Goal: Connect with others

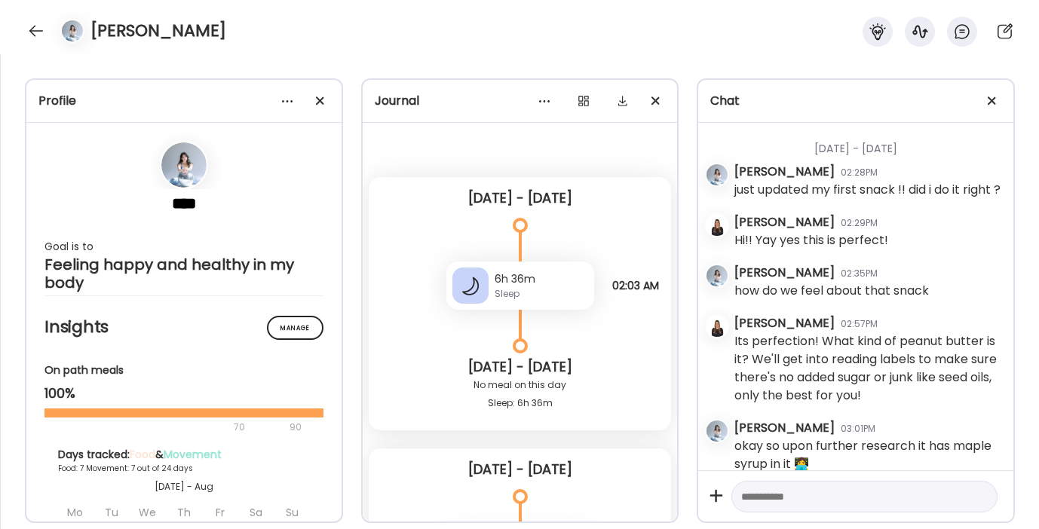
scroll to position [35795, 0]
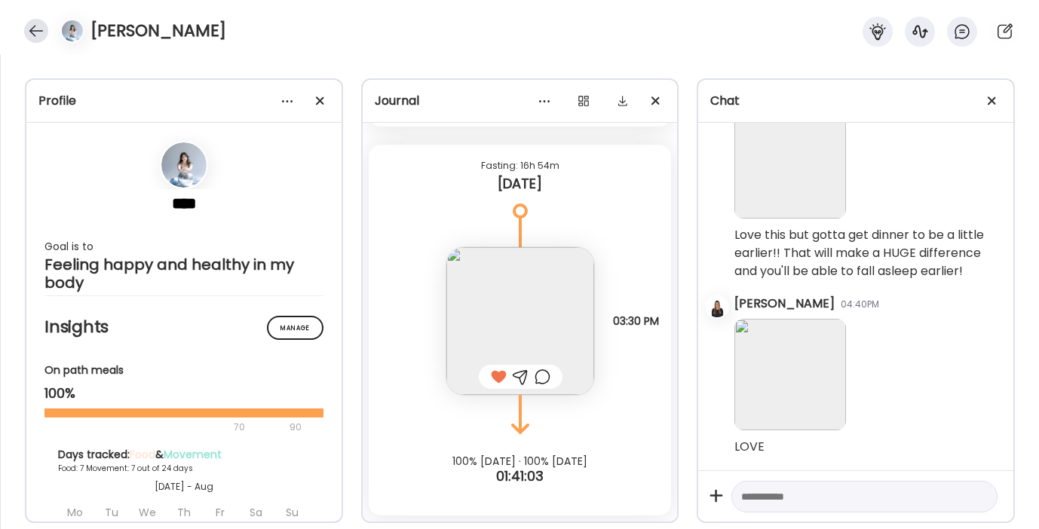
click at [25, 26] on div at bounding box center [36, 31] width 24 height 24
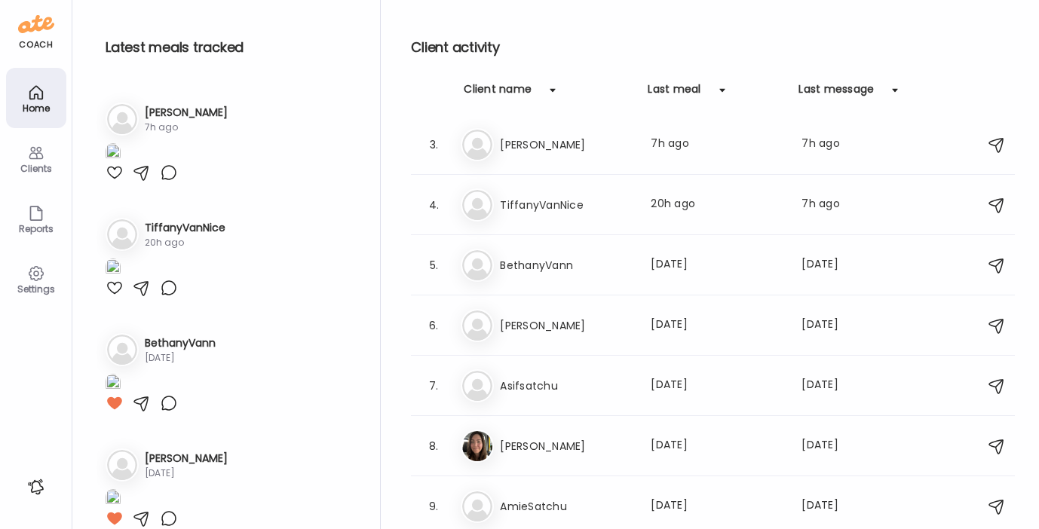
scroll to position [223, 0]
click at [121, 47] on img at bounding box center [113, 36] width 15 height 20
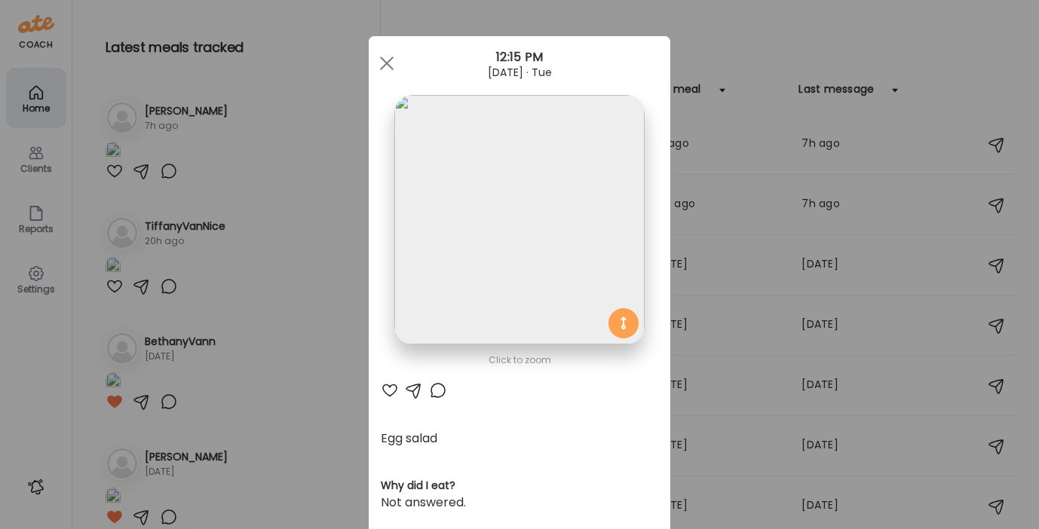
click at [385, 390] on div at bounding box center [390, 391] width 18 height 18
click at [388, 66] on div at bounding box center [387, 63] width 30 height 30
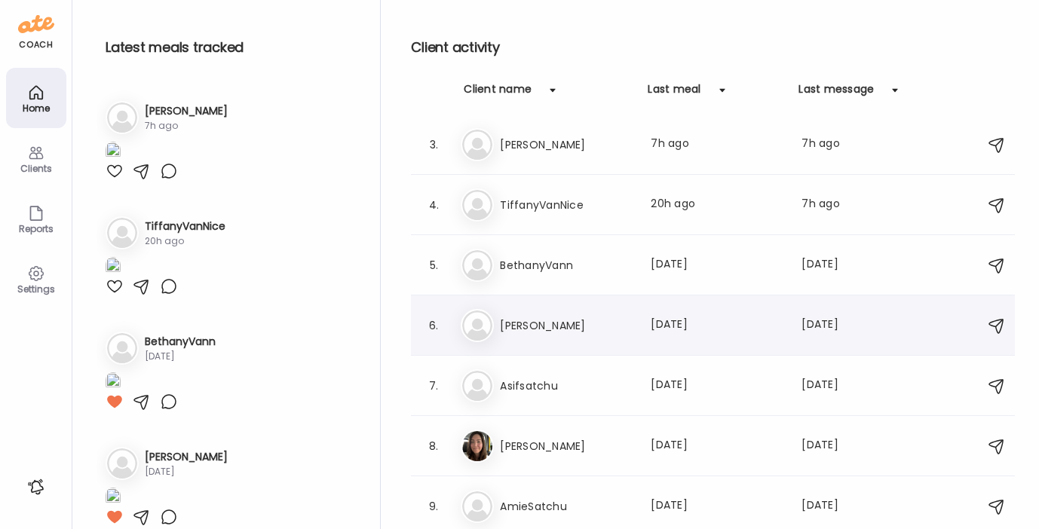
click at [525, 330] on h3 "[PERSON_NAME]" at bounding box center [566, 326] width 133 height 18
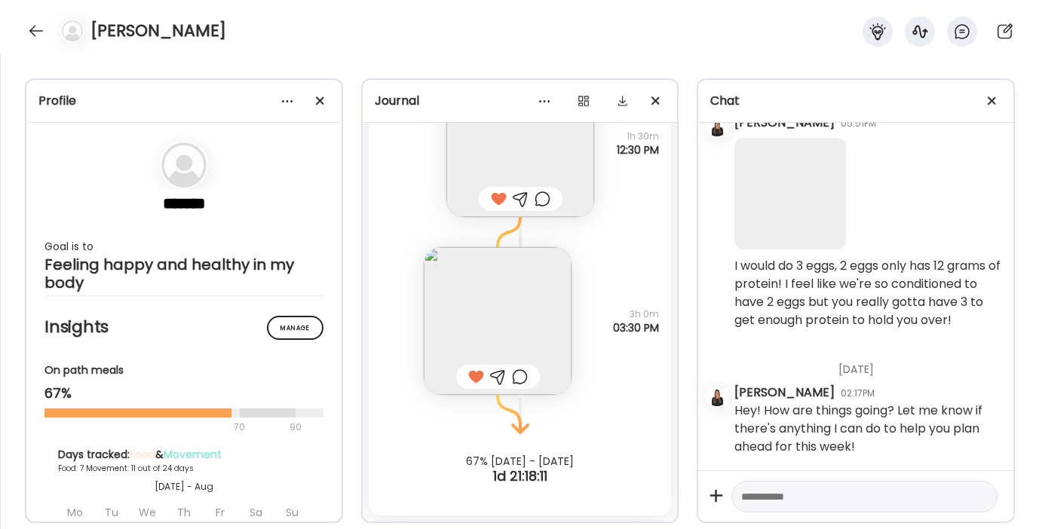
scroll to position [25515, 0]
click at [40, 23] on div at bounding box center [36, 31] width 24 height 24
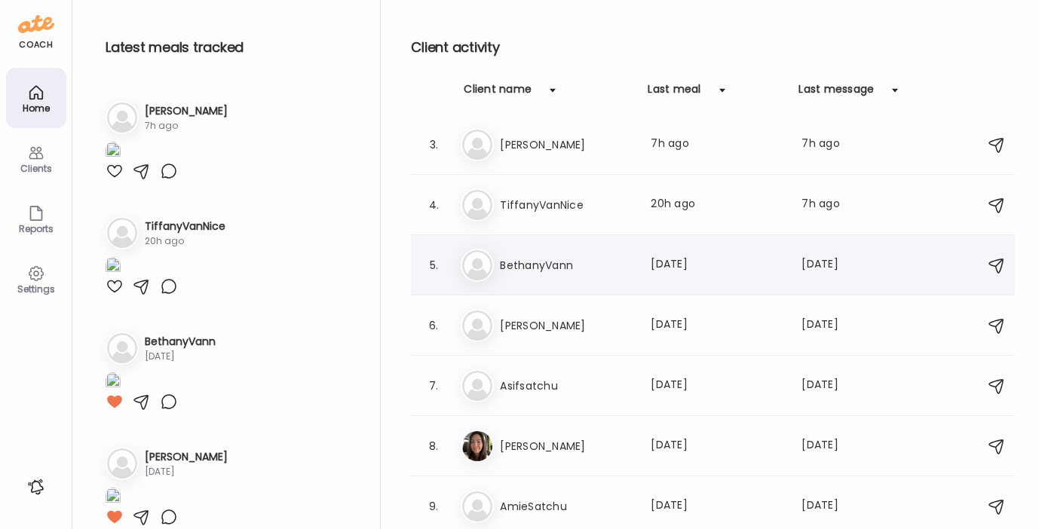
click at [510, 268] on h3 "BethanyVann" at bounding box center [566, 265] width 133 height 18
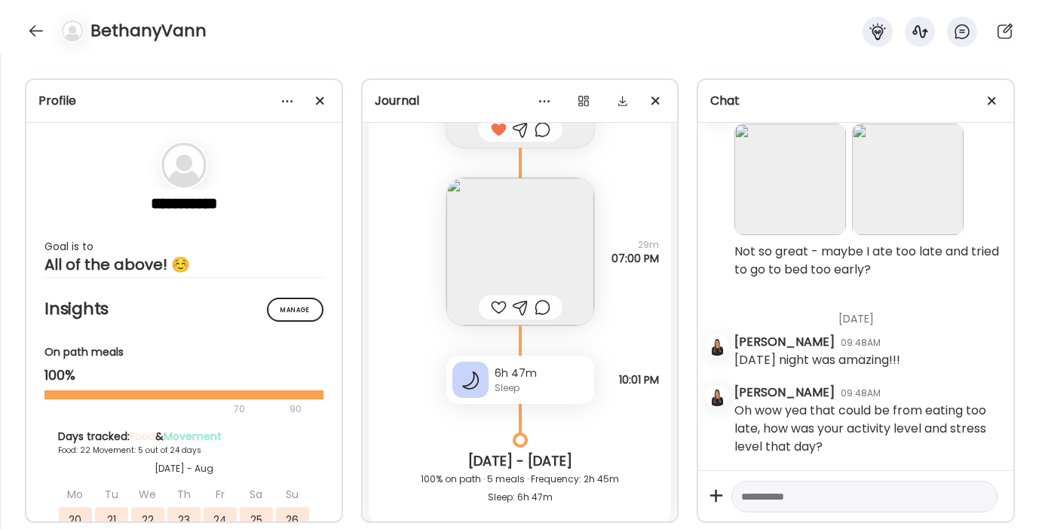
scroll to position [26710, 0]
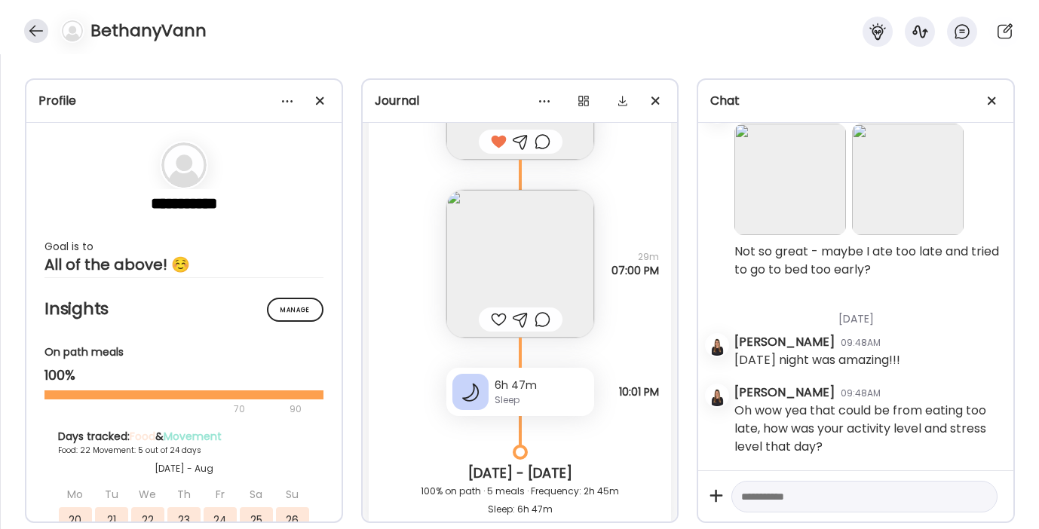
click at [38, 32] on div at bounding box center [36, 31] width 24 height 24
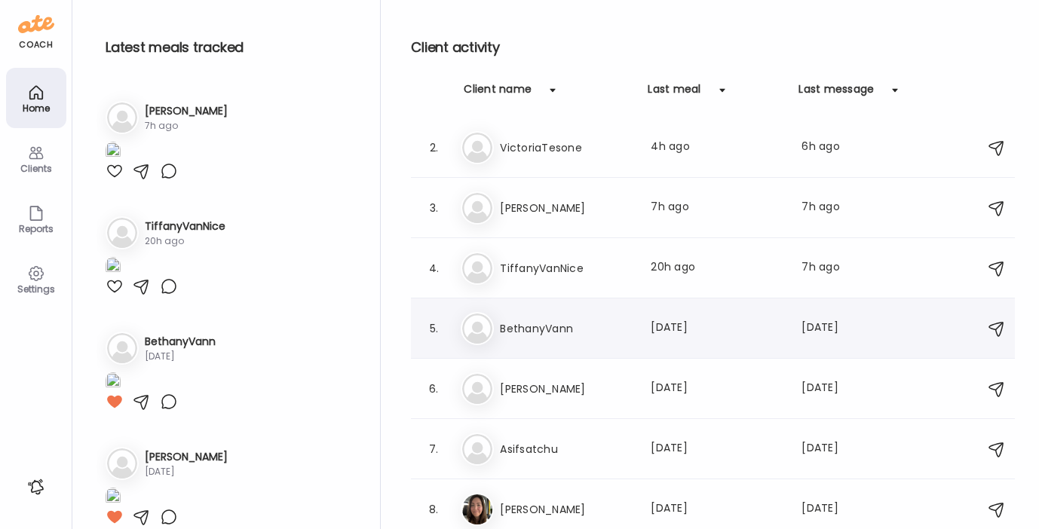
scroll to position [39, 0]
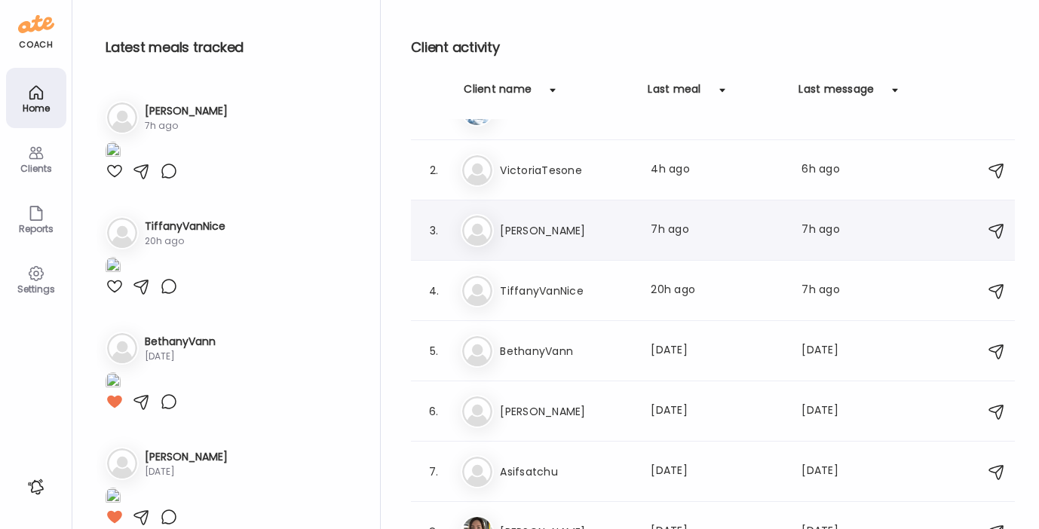
click at [576, 236] on h3 "[PERSON_NAME]" at bounding box center [566, 231] width 133 height 18
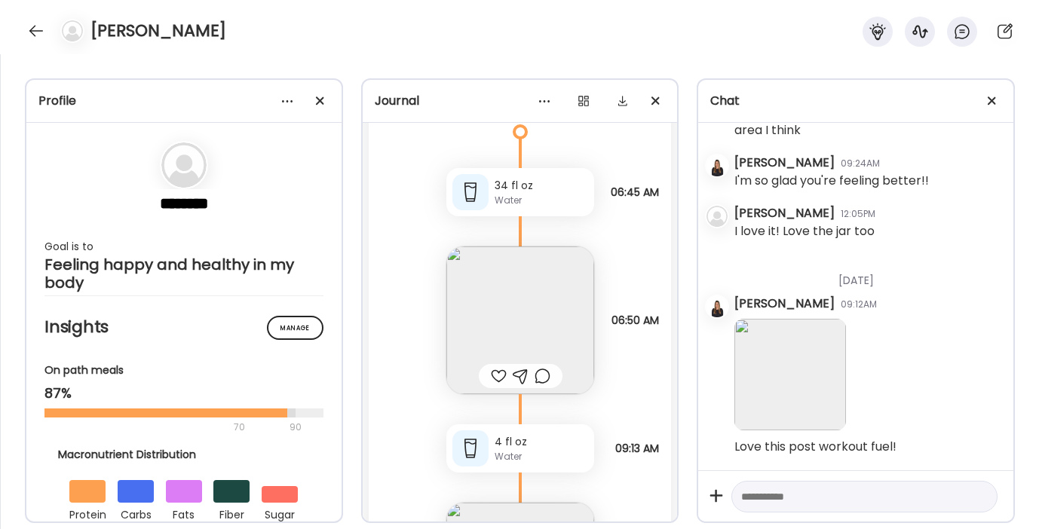
scroll to position [49295, 0]
click at [509, 364] on img at bounding box center [520, 318] width 148 height 148
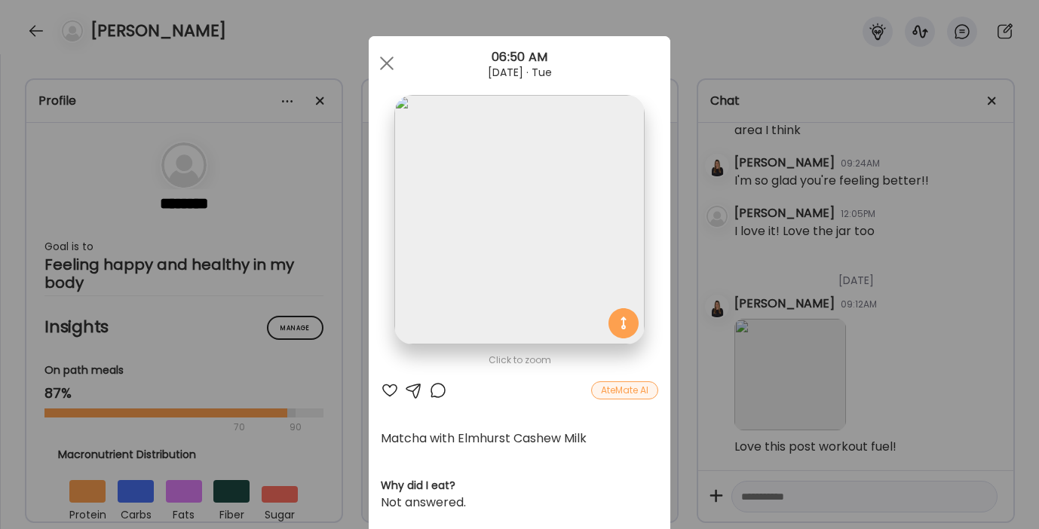
scroll to position [560, 0]
click at [381, 389] on div at bounding box center [390, 391] width 18 height 18
click at [372, 66] on div at bounding box center [387, 63] width 30 height 30
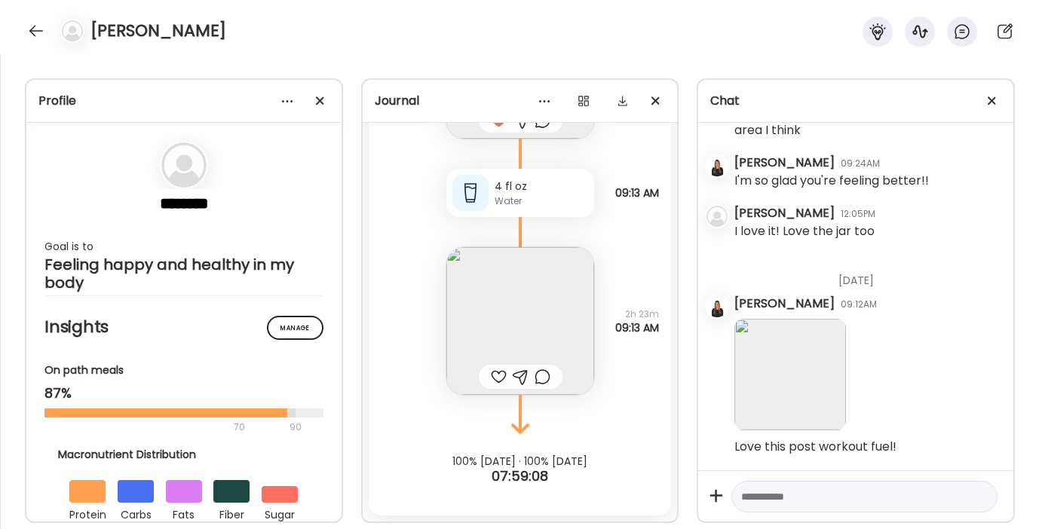
scroll to position [49602, 0]
click at [491, 377] on div at bounding box center [499, 377] width 16 height 18
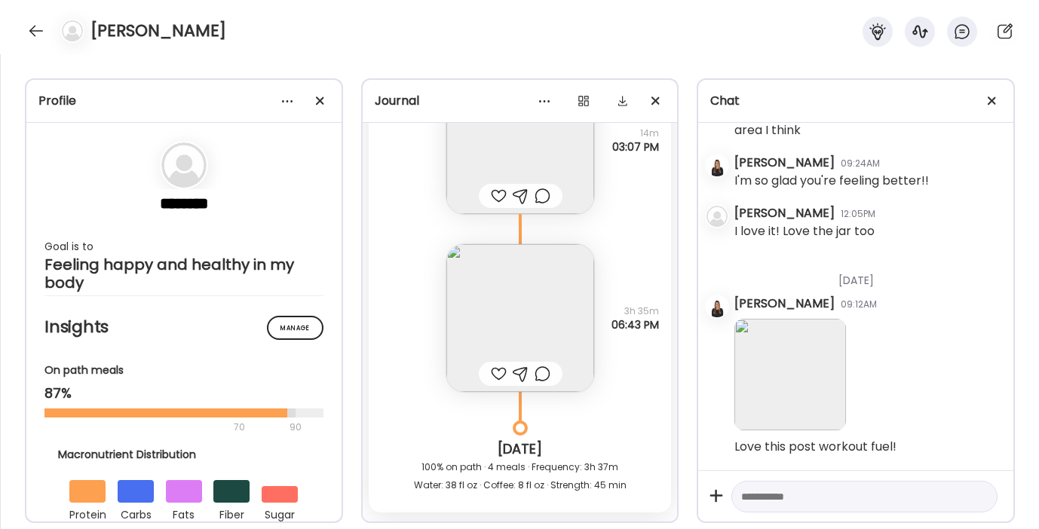
scroll to position [48828, 0]
click at [489, 377] on img at bounding box center [520, 318] width 148 height 148
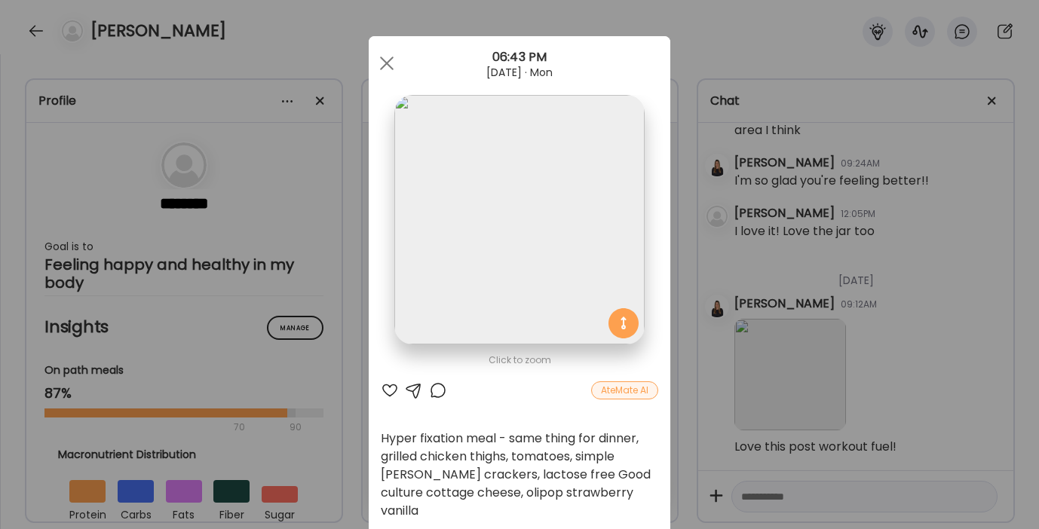
click at [385, 388] on div at bounding box center [390, 391] width 18 height 18
click at [409, 392] on div at bounding box center [414, 391] width 18 height 18
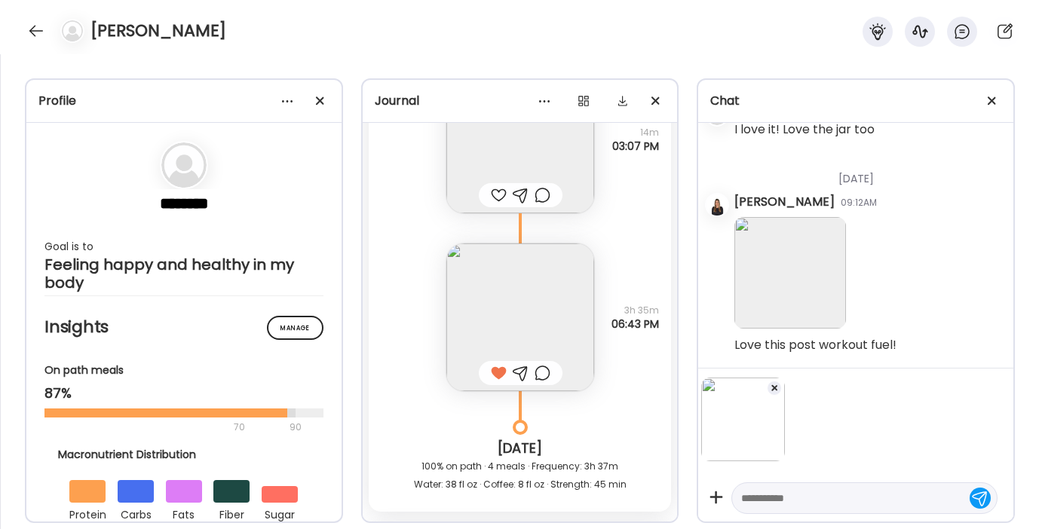
scroll to position [0, 0]
click at [792, 488] on div at bounding box center [864, 499] width 266 height 32
click at [772, 492] on textarea at bounding box center [850, 498] width 219 height 18
type textarea "**********"
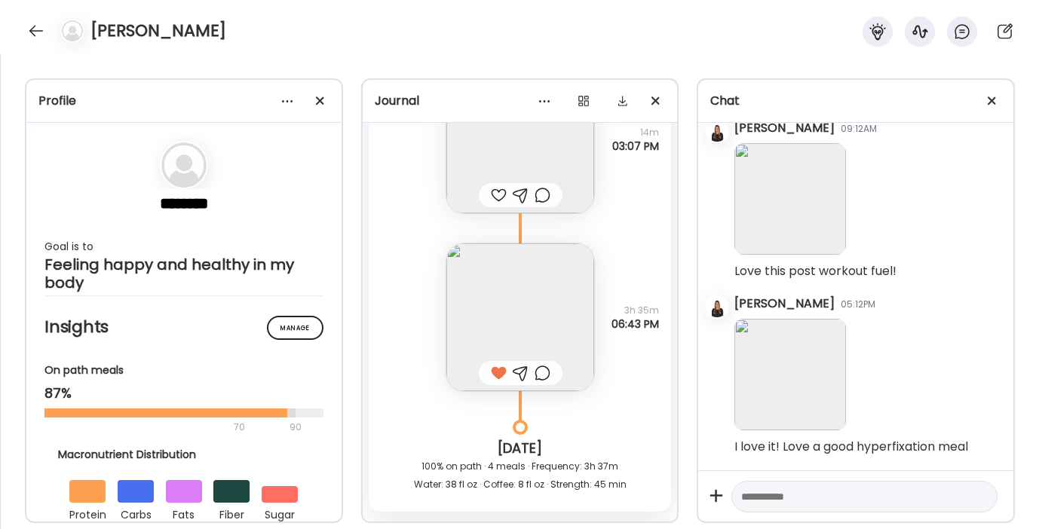
click at [543, 372] on img at bounding box center [520, 318] width 148 height 148
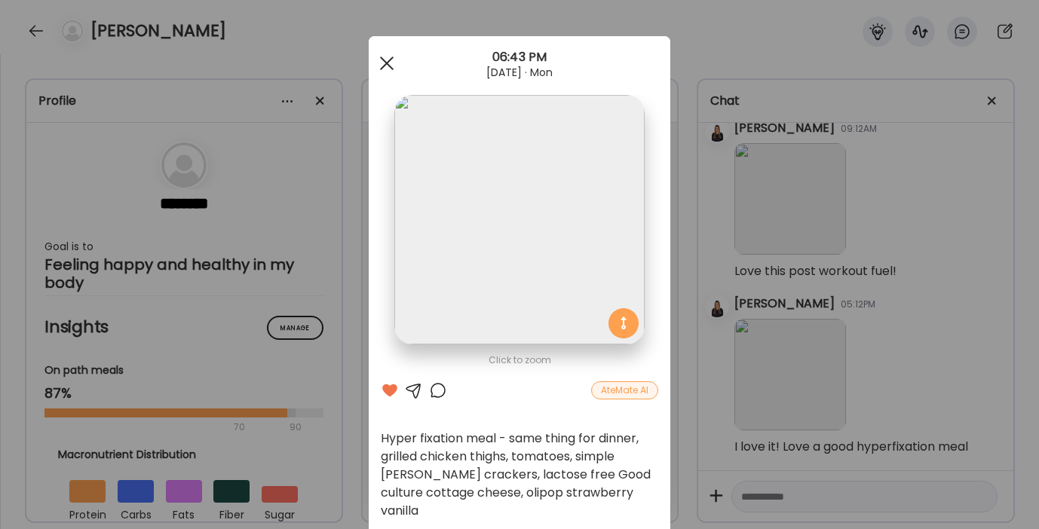
click at [380, 57] on div at bounding box center [387, 63] width 30 height 30
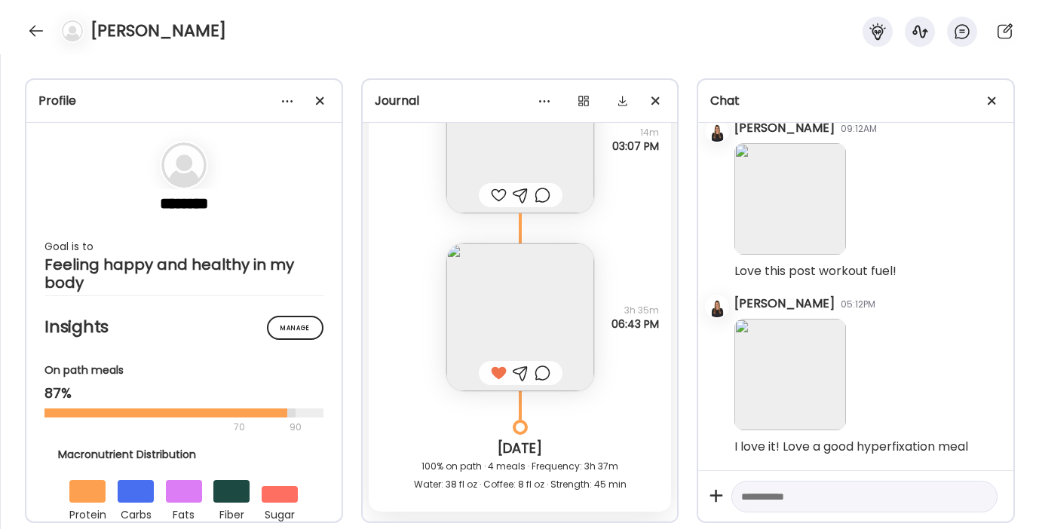
click at [492, 204] on div at bounding box center [499, 195] width 16 height 18
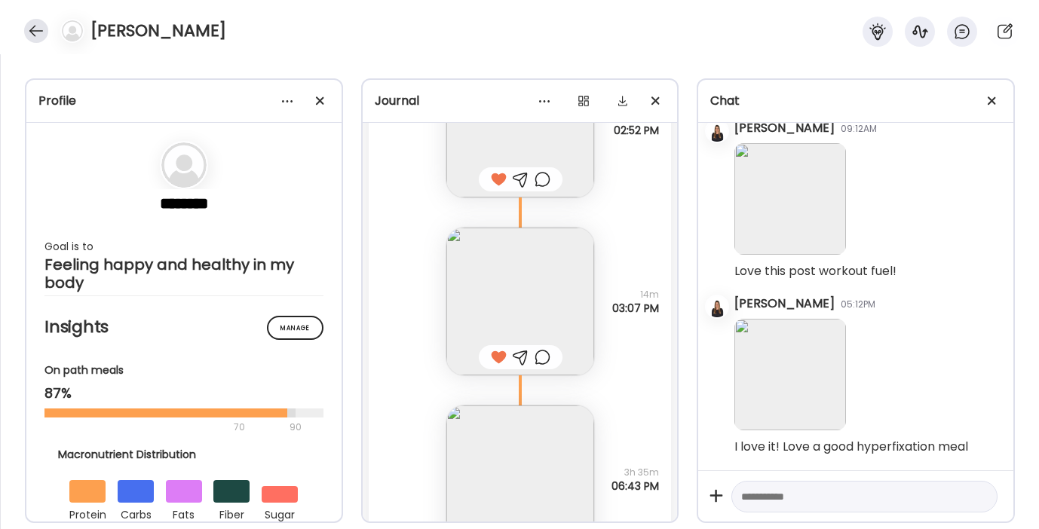
click at [30, 35] on div at bounding box center [36, 31] width 24 height 24
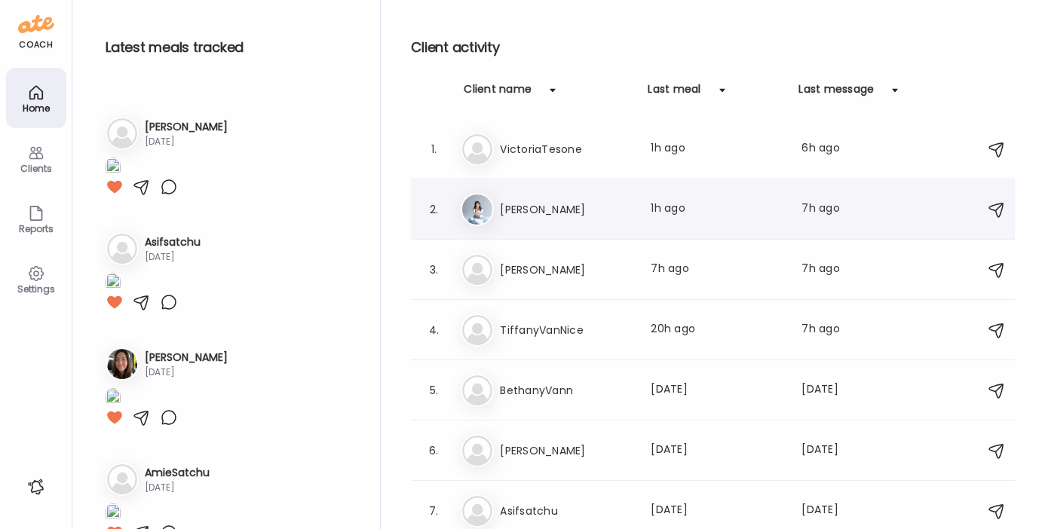
click at [523, 201] on h3 "[PERSON_NAME]" at bounding box center [566, 210] width 133 height 18
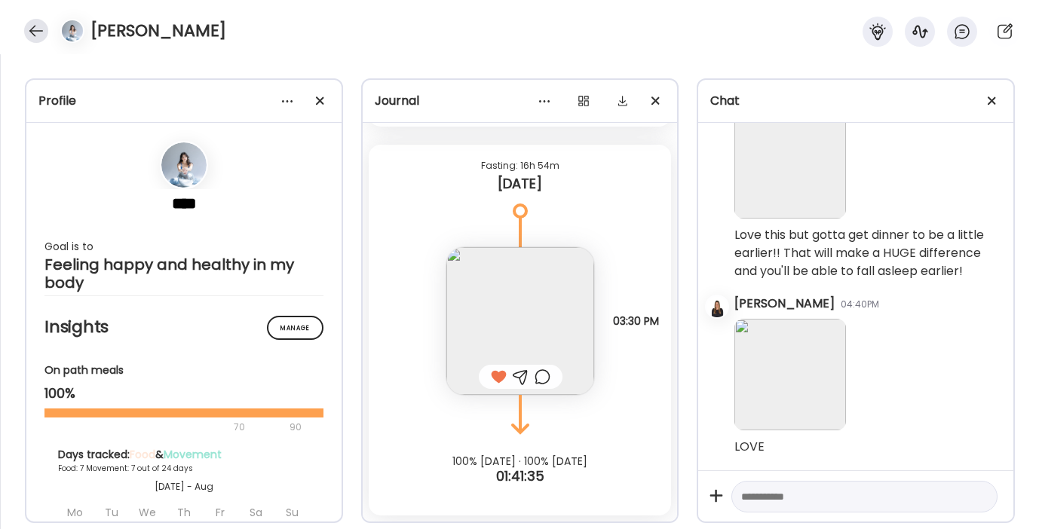
click at [34, 30] on div at bounding box center [36, 31] width 24 height 24
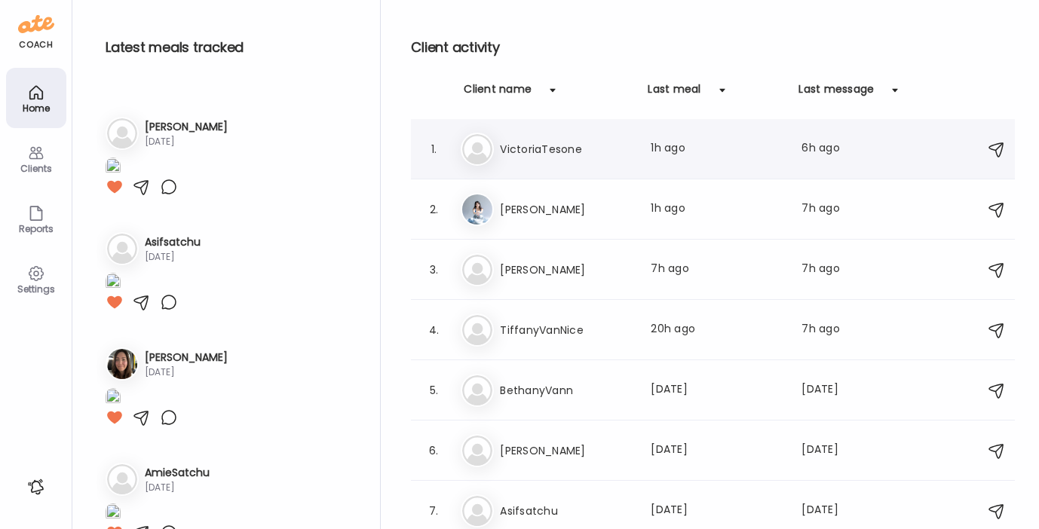
click at [559, 147] on h3 "VictoriaTesone" at bounding box center [566, 149] width 133 height 18
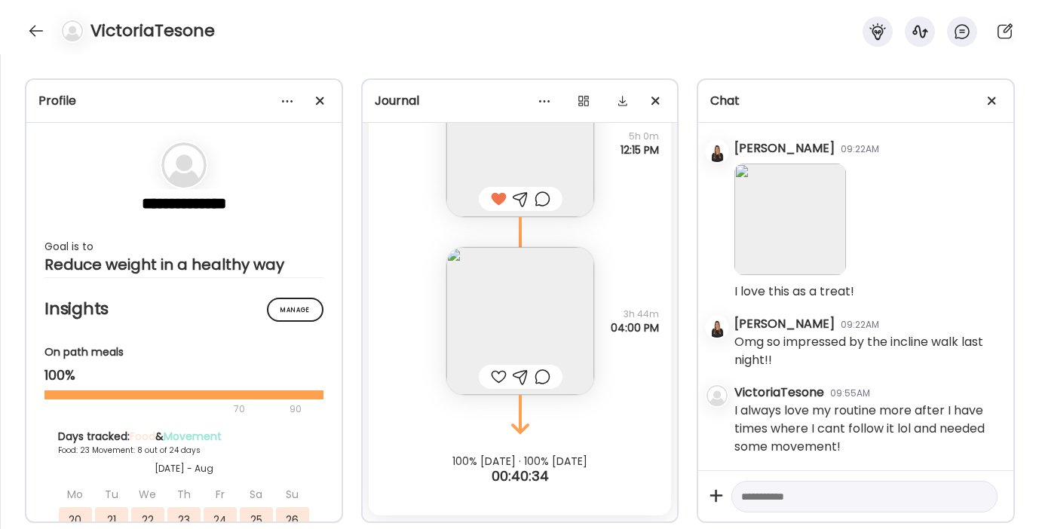
click at [493, 372] on div at bounding box center [499, 377] width 16 height 18
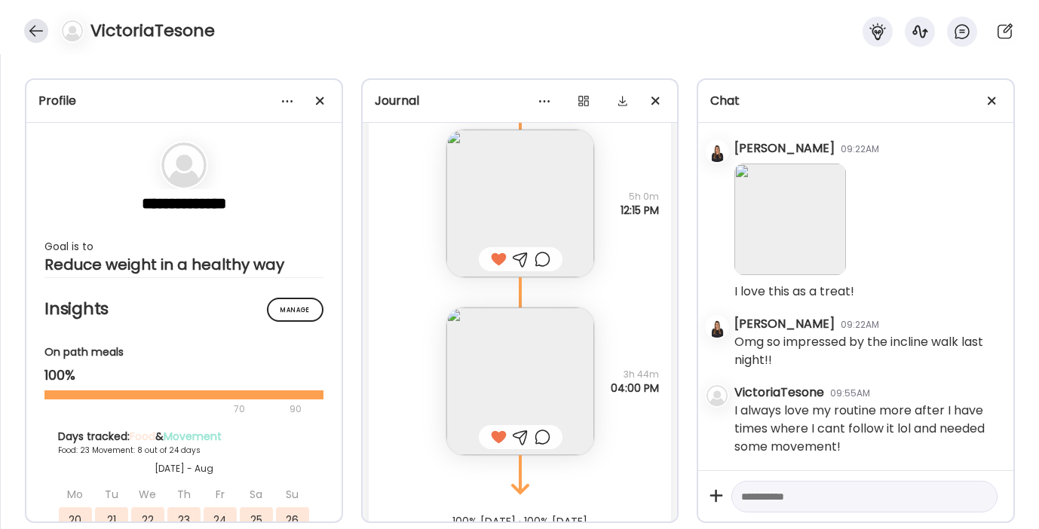
click at [30, 26] on div at bounding box center [36, 31] width 24 height 24
